Goal: Complete application form

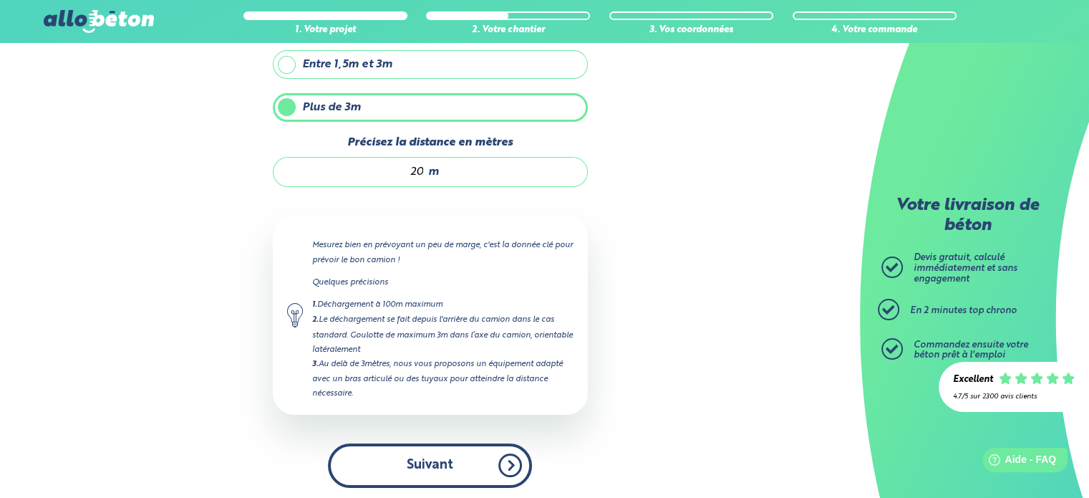
click at [458, 463] on button "Suivant" at bounding box center [430, 465] width 204 height 44
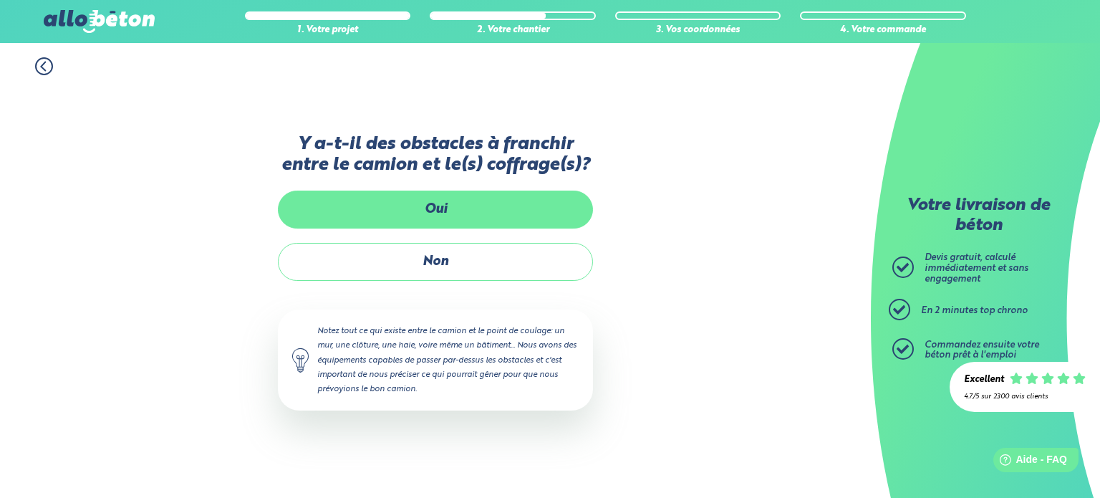
click at [432, 214] on label "Oui" at bounding box center [435, 209] width 315 height 38
click at [0, 0] on input "Oui" at bounding box center [0, 0] width 0 height 0
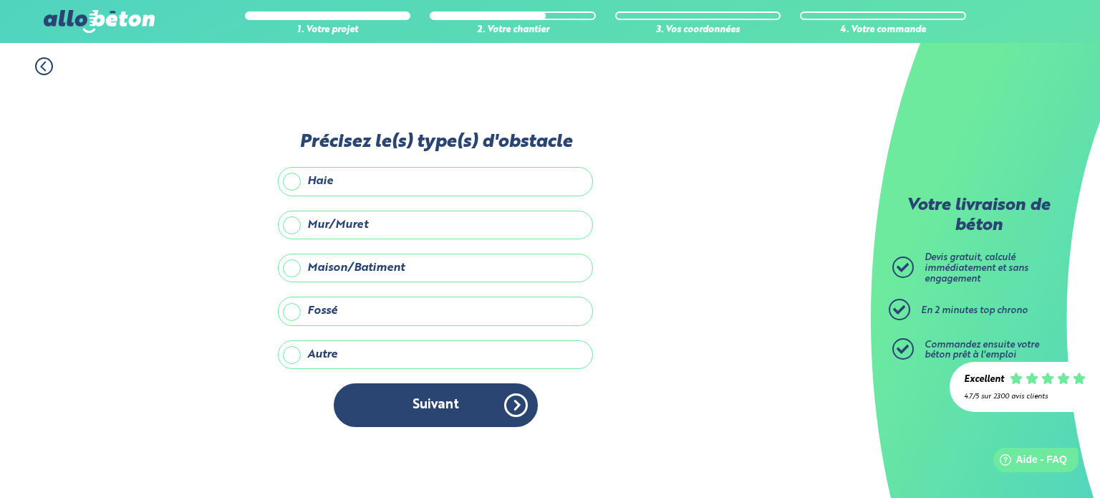
click at [291, 266] on label "Maison/Batiment" at bounding box center [435, 267] width 315 height 29
click at [0, 0] on input "Maison/Batiment" at bounding box center [0, 0] width 0 height 0
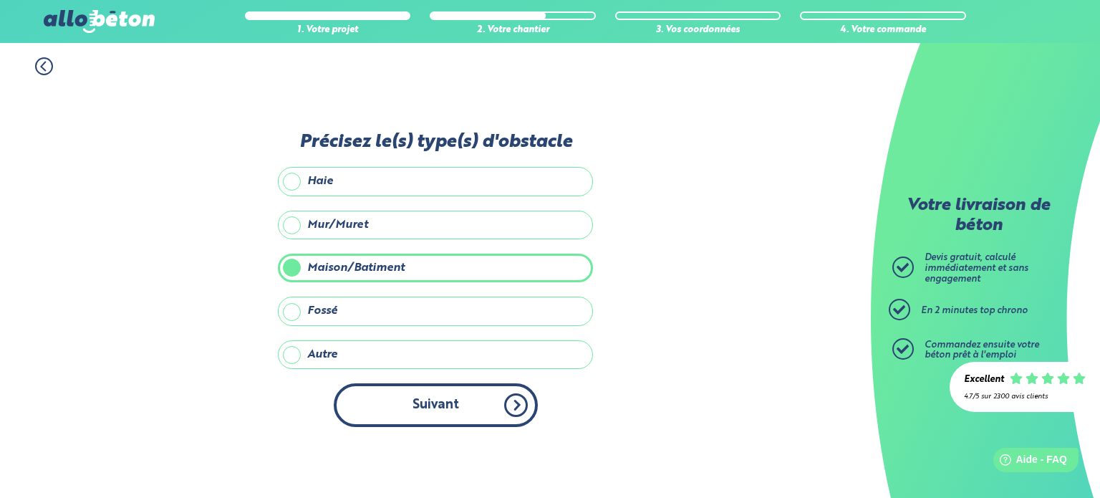
click at [428, 404] on button "Suivant" at bounding box center [436, 405] width 204 height 44
